Goal: Information Seeking & Learning: Find specific fact

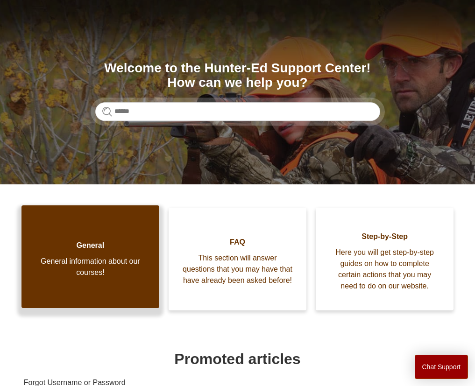
scroll to position [63, 0]
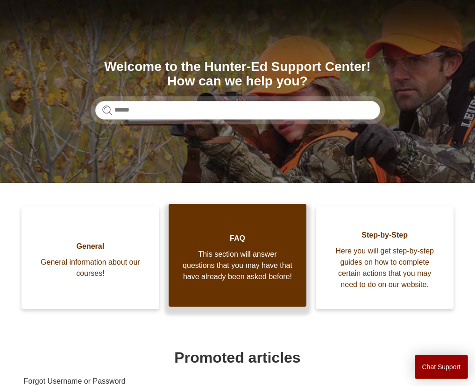
click at [193, 283] on span "This section will answer questions that you may have that have already been ask…" at bounding box center [238, 266] width 110 height 34
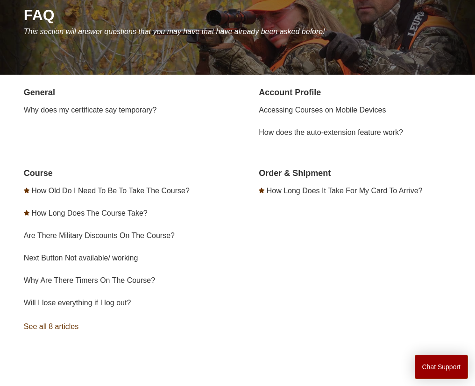
scroll to position [118, 0]
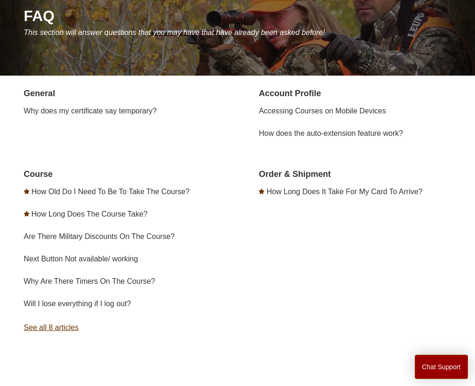
click at [69, 337] on link "See all 8 articles" at bounding box center [120, 327] width 193 height 25
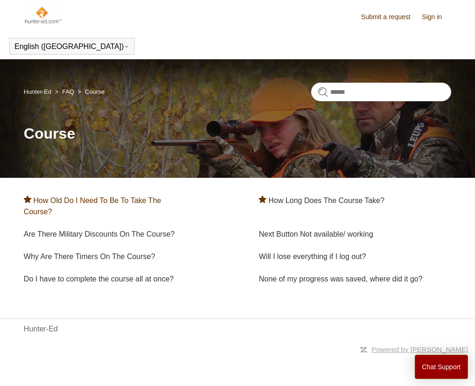
click at [102, 204] on link "How Old Do I Need To Be To Take The Course?" at bounding box center [92, 206] width 137 height 19
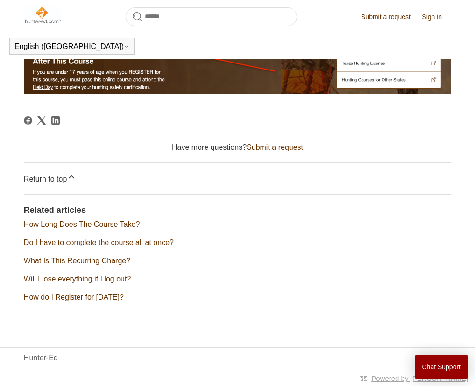
scroll to position [561, 0]
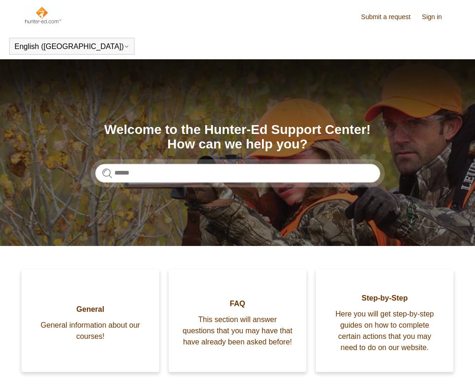
scroll to position [63, 0]
